Goal: Navigation & Orientation: Understand site structure

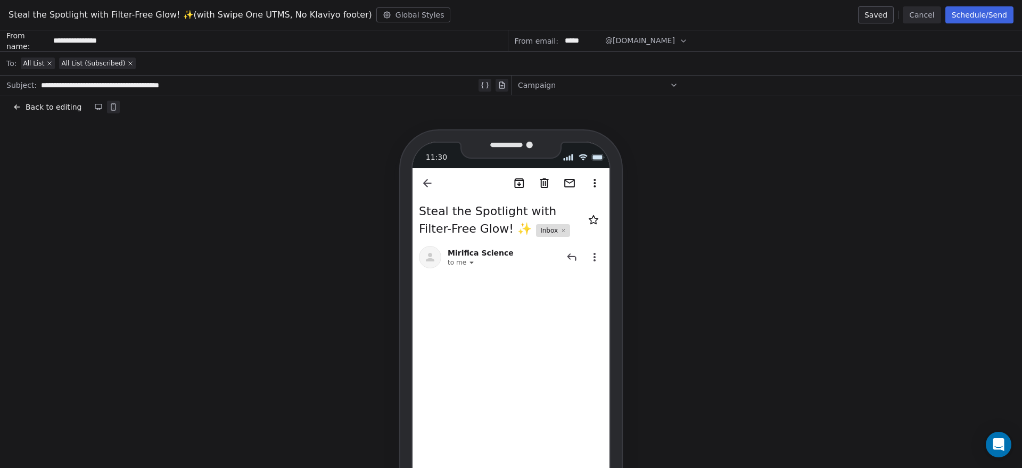
click at [929, 13] on button "Cancel" at bounding box center [922, 14] width 38 height 17
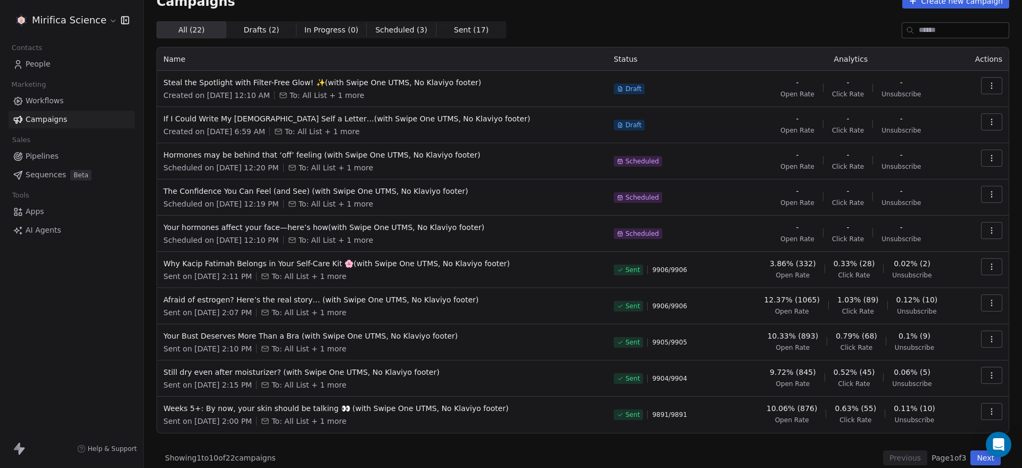
scroll to position [29, 0]
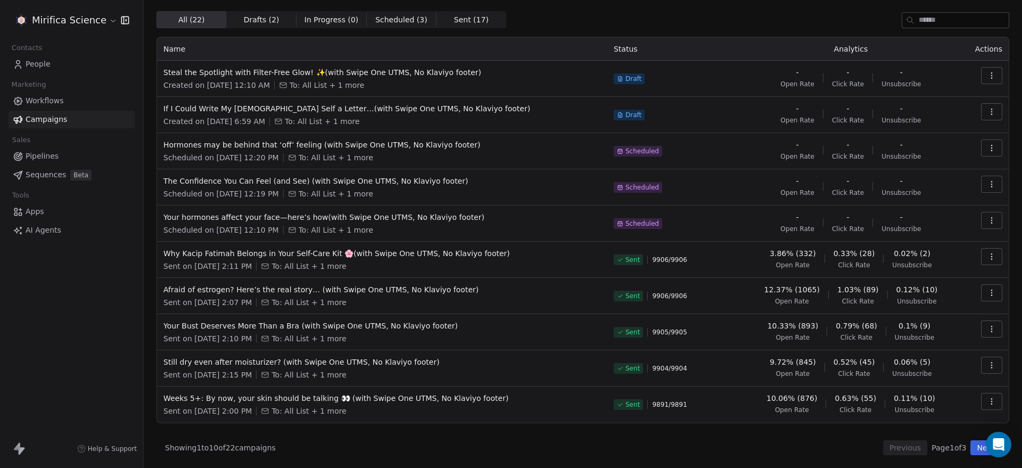
click at [88, 313] on div "Mirifica Science Contacts People Marketing Workflows Campaigns Sales Pipelines …" at bounding box center [71, 234] width 143 height 468
click at [59, 341] on div "Mirifica Science Contacts People Marketing Workflows Campaigns Sales Pipelines …" at bounding box center [71, 234] width 143 height 468
click at [91, 357] on div "Mirifica Science Contacts People Marketing Workflows Campaigns Sales Pipelines …" at bounding box center [71, 234] width 143 height 468
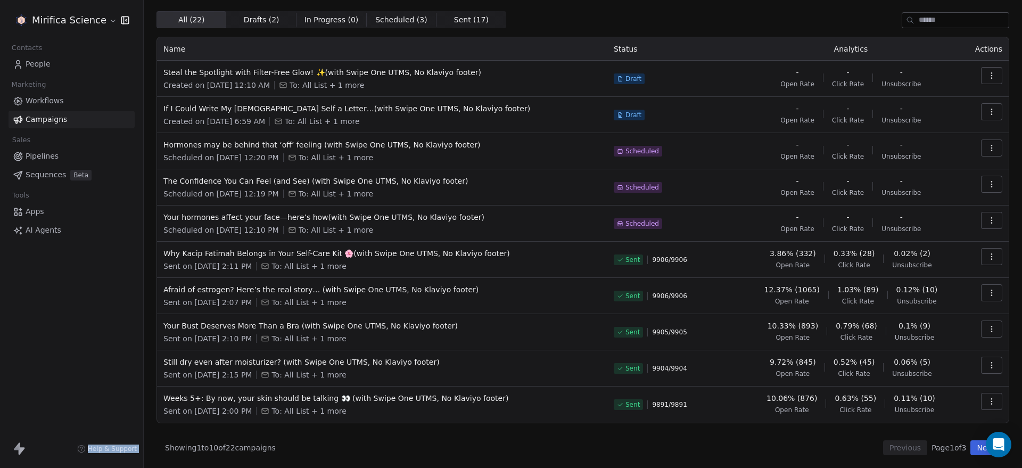
click at [91, 357] on div "Mirifica Science Contacts People Marketing Workflows Campaigns Sales Pipelines …" at bounding box center [71, 234] width 143 height 468
click at [75, 333] on div "Mirifica Science Contacts People Marketing Workflows Campaigns Sales Pipelines …" at bounding box center [71, 234] width 143 height 468
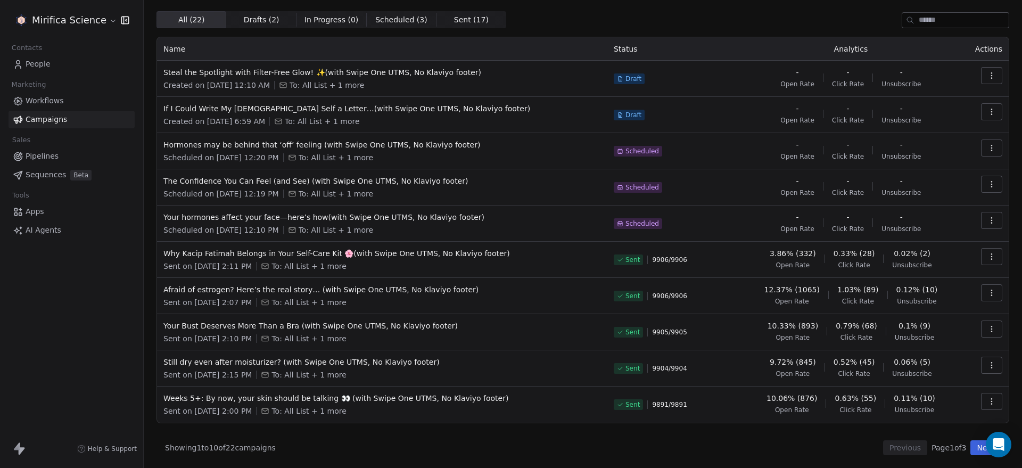
click at [75, 333] on div "Mirifica Science Contacts People Marketing Workflows Campaigns Sales Pipelines …" at bounding box center [71, 234] width 143 height 468
click at [76, 333] on div "Mirifica Science Contacts People Marketing Workflows Campaigns Sales Pipelines …" at bounding box center [71, 234] width 143 height 468
